Goal: Information Seeking & Learning: Get advice/opinions

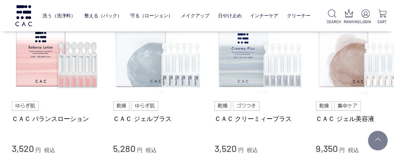
scroll to position [354, 0]
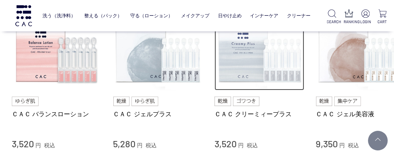
click at [245, 66] on img at bounding box center [259, 46] width 90 height 90
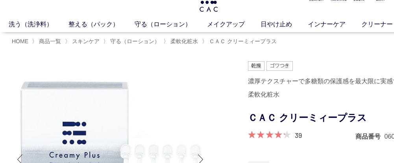
scroll to position [48, 0]
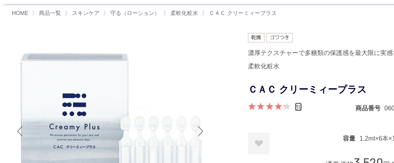
click at [298, 107] on link "39" at bounding box center [298, 107] width 7 height 9
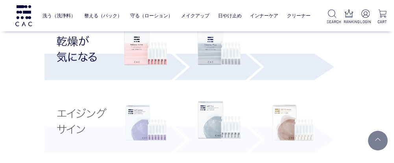
scroll to position [1606, 11]
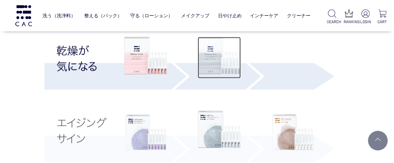
click at [218, 70] on img at bounding box center [218, 58] width 43 height 42
